Goal: Check status: Check status

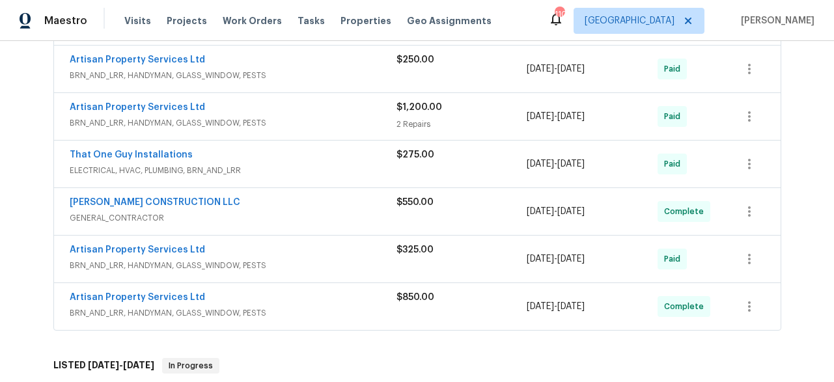
scroll to position [296, 0]
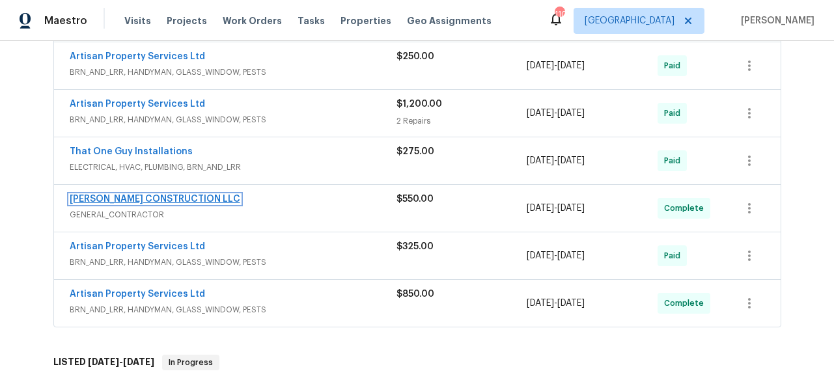
click at [144, 202] on link "[PERSON_NAME] CONSTRUCTION LLC" at bounding box center [155, 199] width 171 height 9
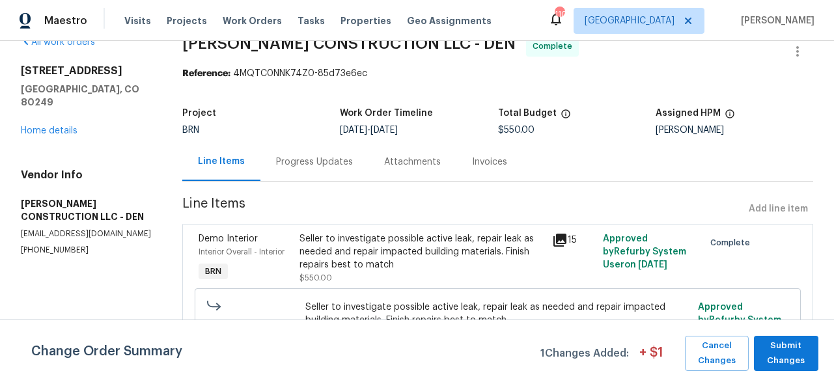
scroll to position [30, 0]
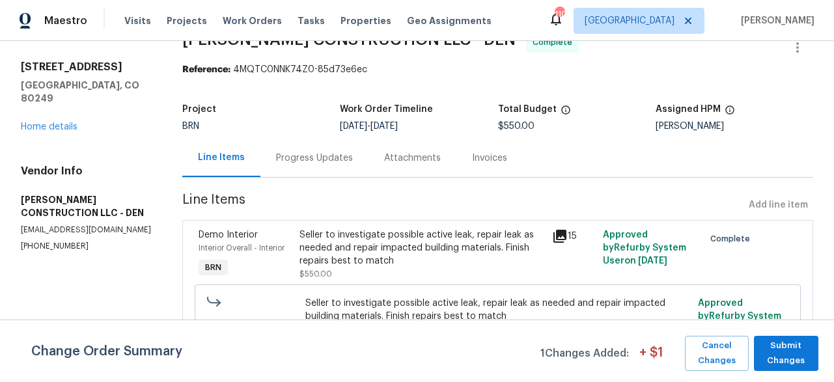
click at [336, 158] on div "Progress Updates" at bounding box center [314, 158] width 77 height 13
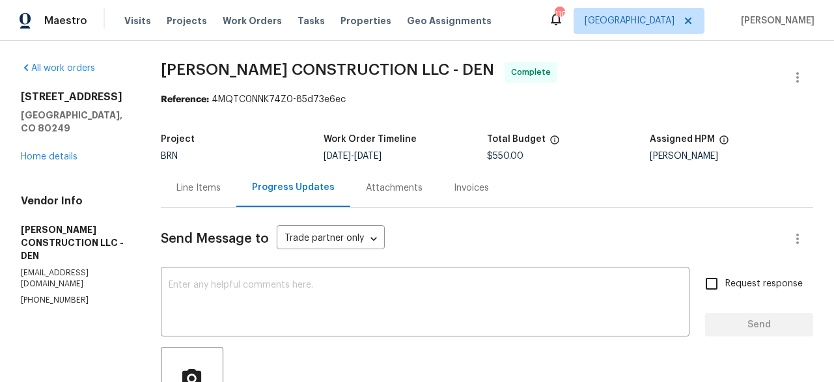
click at [448, 200] on div "Invoices" at bounding box center [471, 188] width 66 height 38
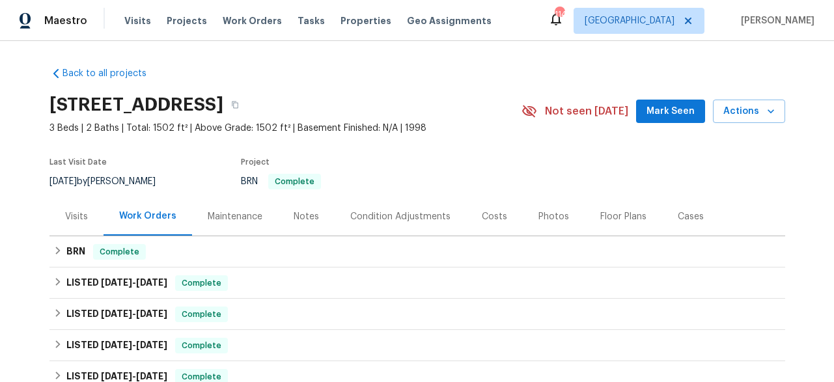
scroll to position [139, 0]
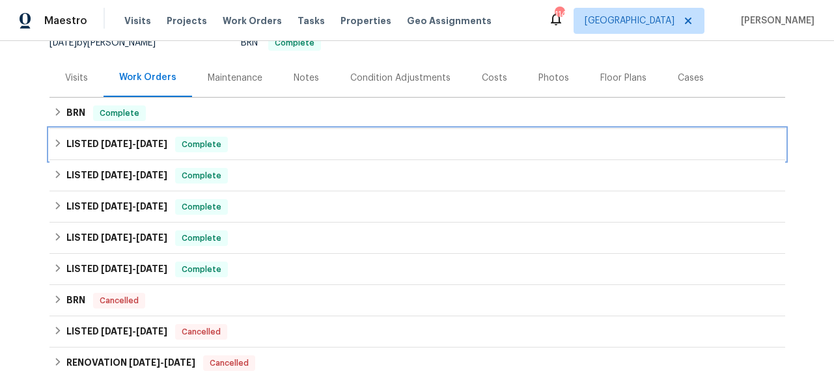
click at [110, 143] on span "[DATE]" at bounding box center [116, 143] width 31 height 9
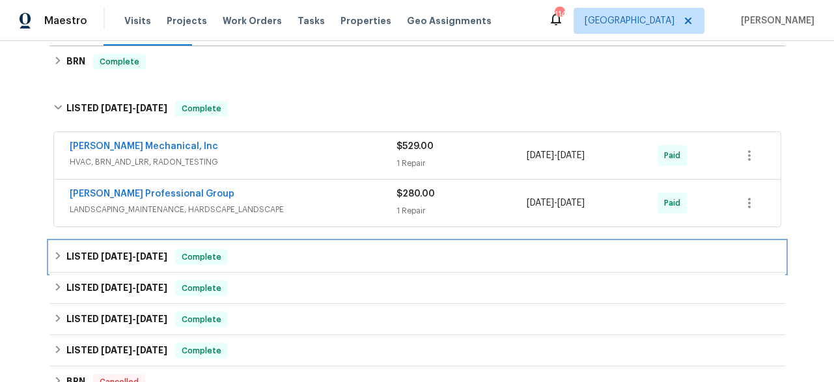
click at [141, 261] on h6 "LISTED [DATE] - [DATE]" at bounding box center [116, 257] width 101 height 16
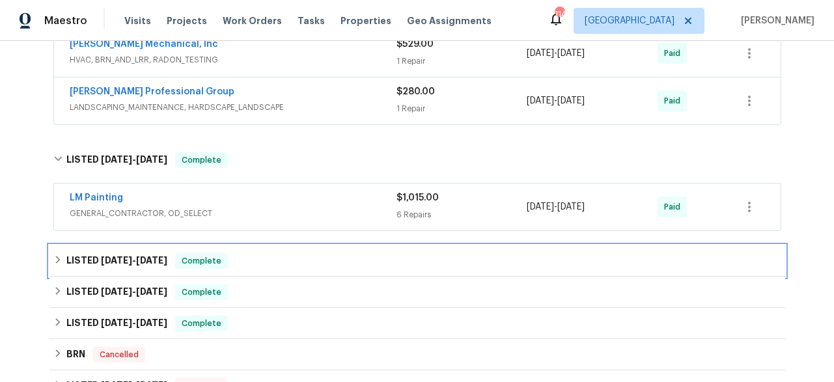
click at [140, 264] on span "[DATE]" at bounding box center [151, 260] width 31 height 9
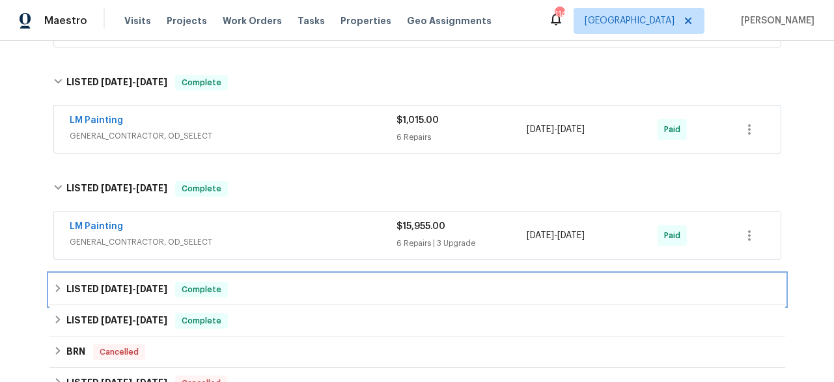
click at [137, 286] on span "[DATE]" at bounding box center [151, 289] width 31 height 9
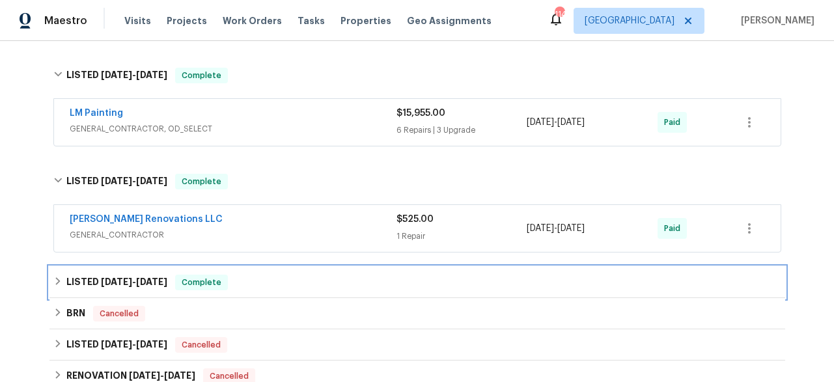
click at [139, 288] on h6 "LISTED [DATE] - [DATE]" at bounding box center [116, 283] width 101 height 16
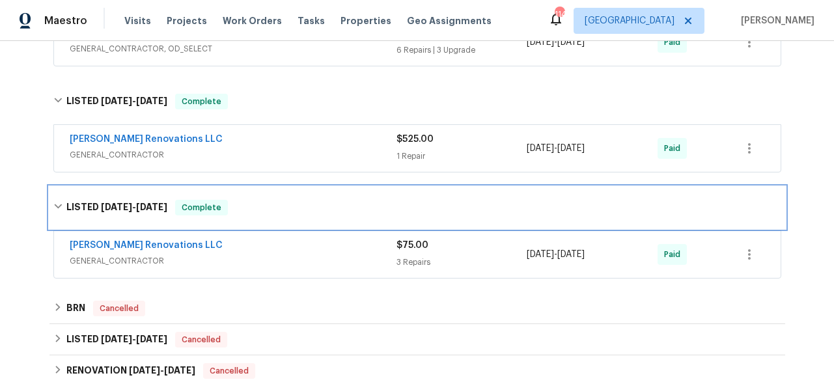
scroll to position [629, 0]
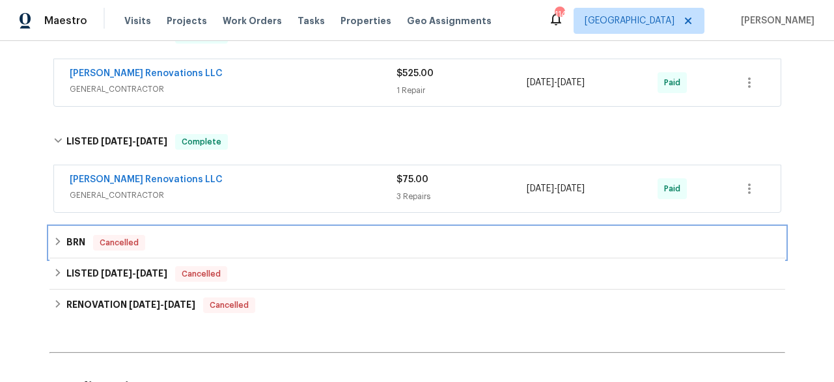
click at [80, 247] on h6 "BRN" at bounding box center [75, 243] width 19 height 16
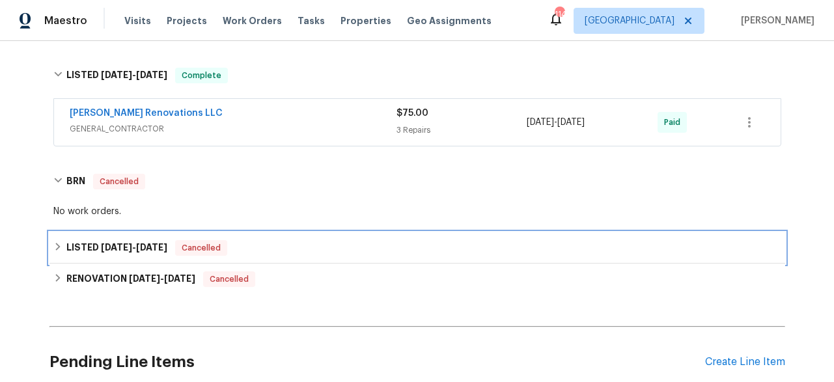
click at [129, 251] on span "[DATE]" at bounding box center [116, 247] width 31 height 9
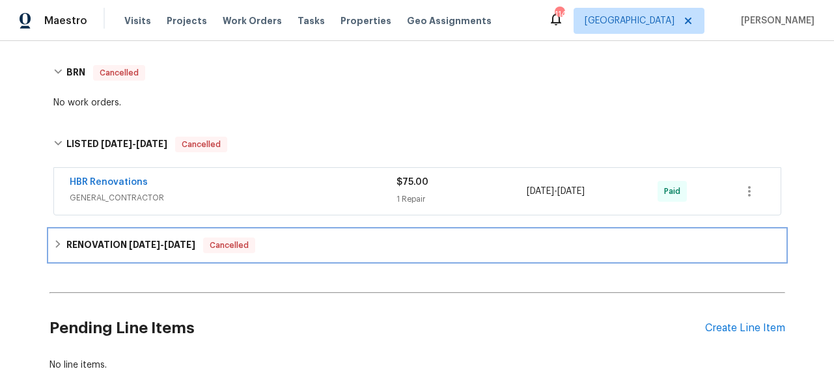
click at [132, 245] on span "[DATE]" at bounding box center [144, 244] width 31 height 9
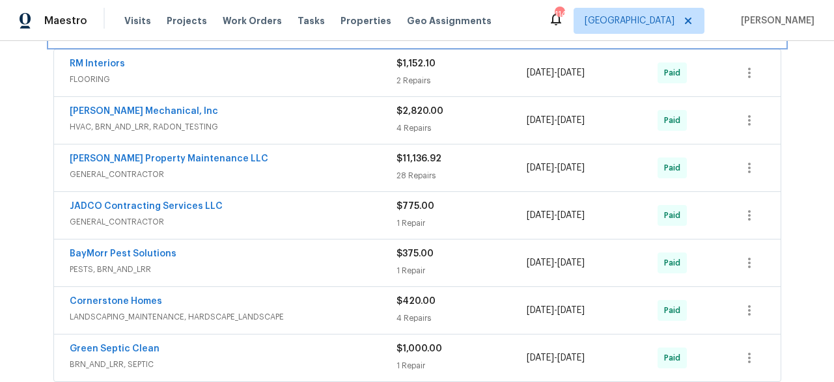
scroll to position [1030, 0]
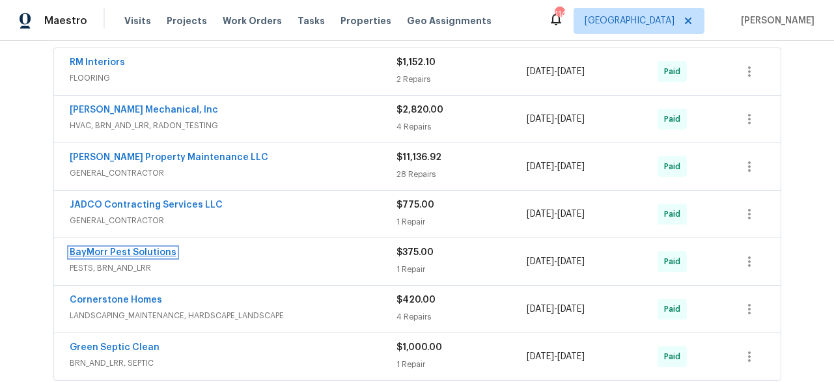
click at [137, 255] on link "BayMorr Pest Solutions" at bounding box center [123, 252] width 107 height 9
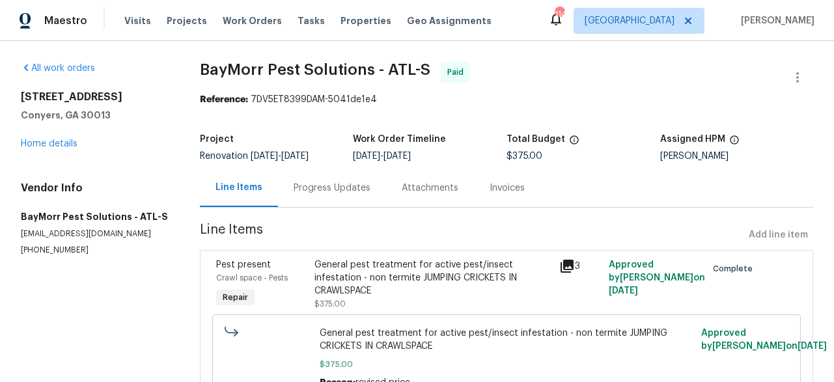
click at [420, 193] on div "Attachments" at bounding box center [430, 188] width 57 height 13
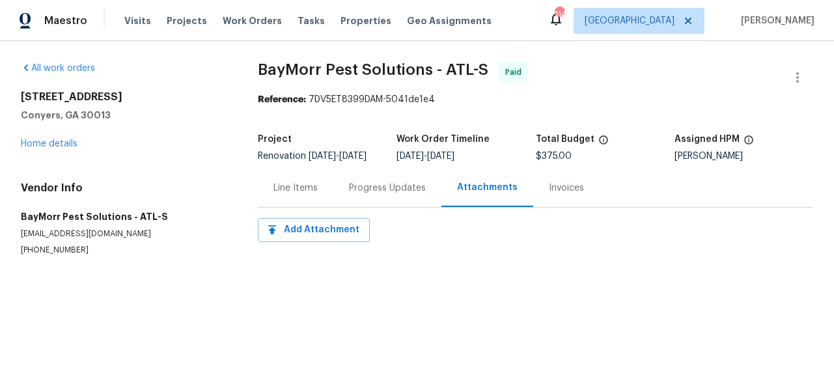
click at [539, 204] on div "Invoices" at bounding box center [566, 188] width 66 height 38
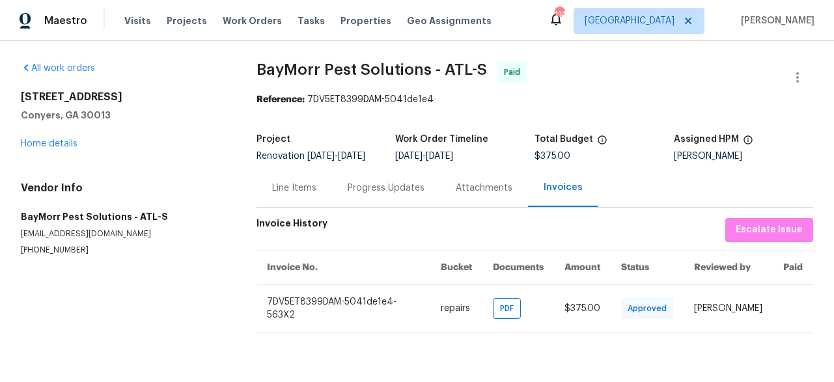
click at [397, 195] on div "Progress Updates" at bounding box center [386, 188] width 77 height 13
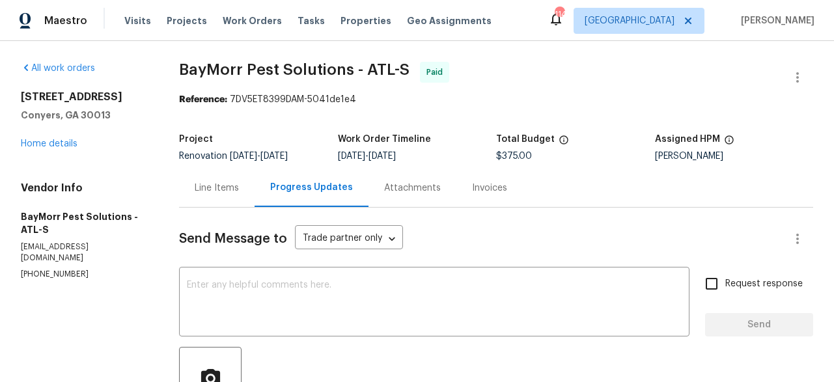
click at [232, 196] on div "Line Items" at bounding box center [217, 188] width 76 height 38
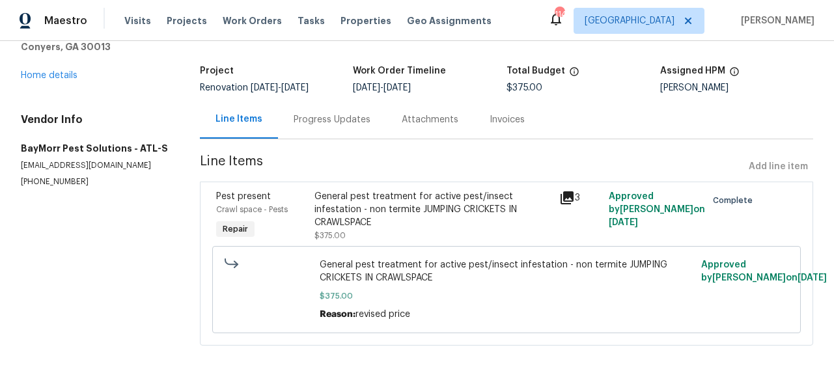
scroll to position [79, 0]
click at [561, 191] on icon at bounding box center [567, 198] width 16 height 16
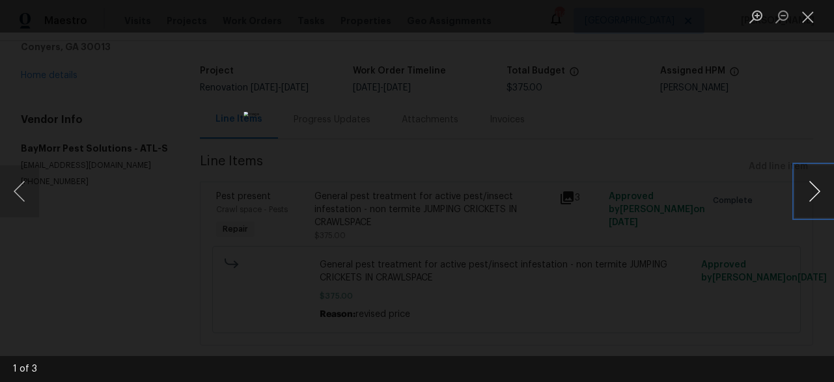
click at [813, 188] on button "Next image" at bounding box center [814, 191] width 39 height 52
